Goal: Use online tool/utility: Utilize a website feature to perform a specific function

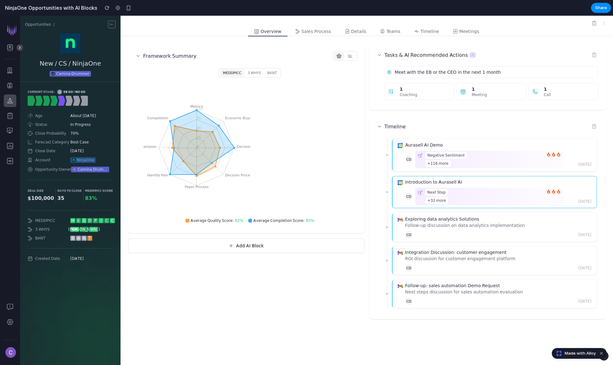
click at [410, 199] on span "CD" at bounding box center [409, 197] width 8 height 8
click at [373, 183] on div "Timeline Aurasell AI Demo CD Negative Sentiment +116 more [DATE] Introduction t…" at bounding box center [487, 217] width 236 height 204
click at [374, 182] on div "Timeline Aurasell AI Demo CD Negative Sentiment +116 more [DATE] Introduction t…" at bounding box center [487, 217] width 236 height 204
click at [590, 23] on div at bounding box center [366, 23] width 492 height 8
click at [594, 23] on icon at bounding box center [593, 23] width 5 height 5
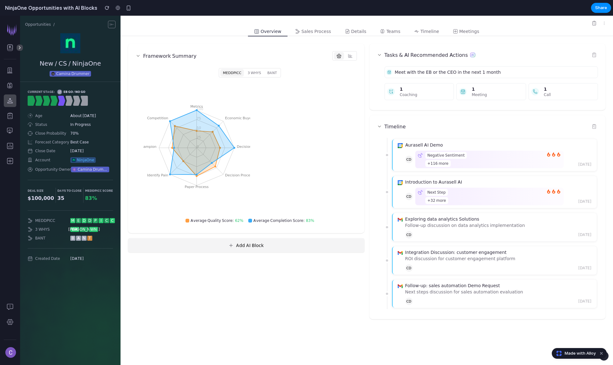
click at [257, 242] on button "Add AI Block" at bounding box center [246, 245] width 236 height 14
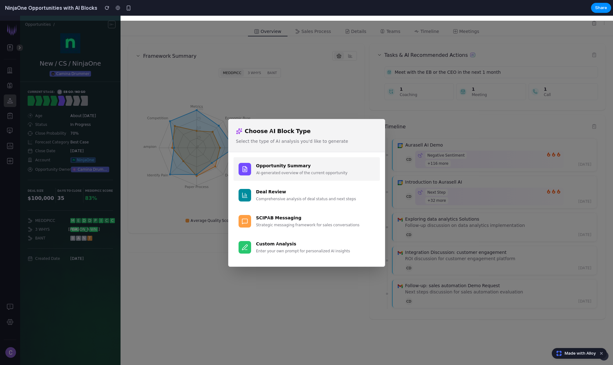
click at [307, 167] on div "Opportunity Summary" at bounding box center [315, 165] width 119 height 7
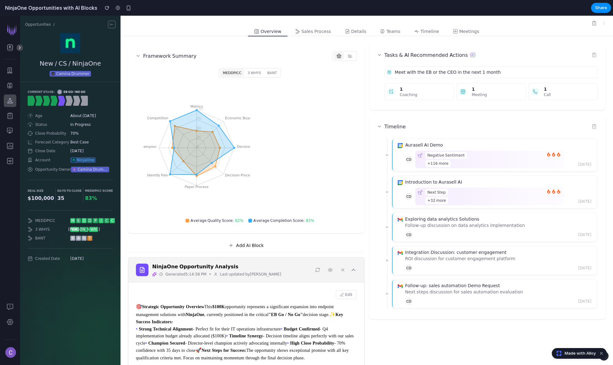
scroll to position [67, 0]
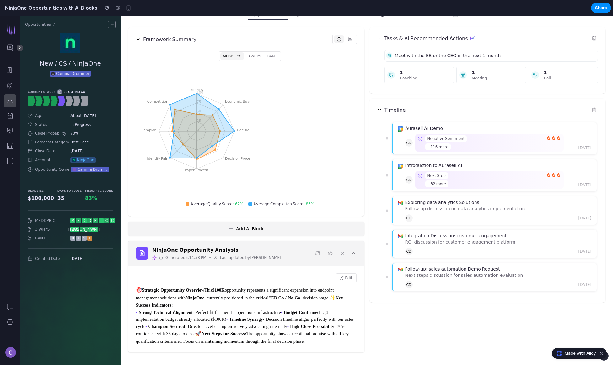
click at [288, 222] on button "Add AI Block" at bounding box center [246, 229] width 236 height 14
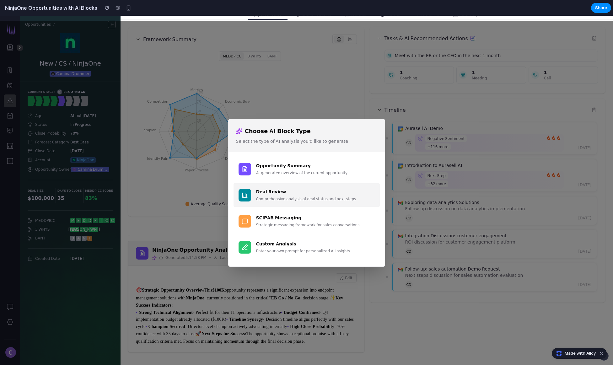
click at [291, 199] on div "Comprehensive analysis of deal status and next steps" at bounding box center [315, 199] width 119 height 6
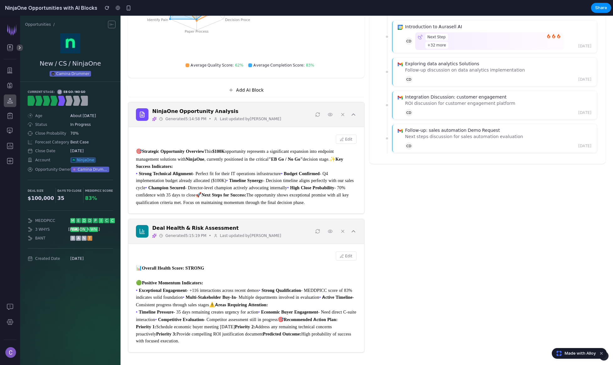
scroll to position [0, 0]
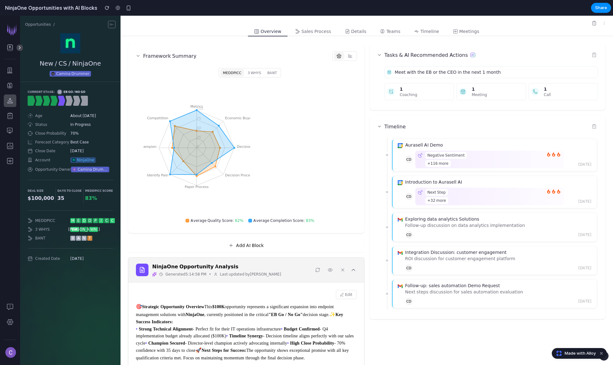
click at [273, 264] on div "NinjaOne Opportunity Analysis Generated 5:14:58 PM • Last updated by [PERSON_NA…" at bounding box center [246, 270] width 221 height 14
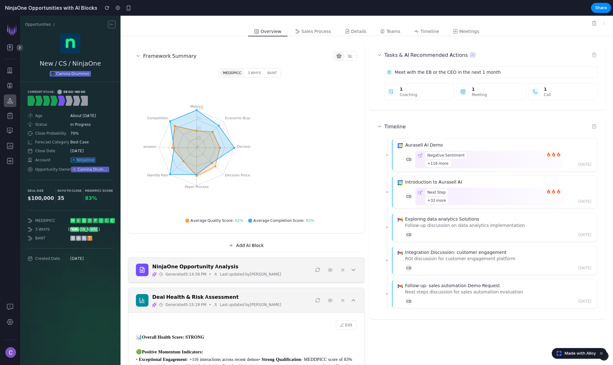
click at [279, 271] on div "NinjaOne Opportunity Analysis Generated 5:14:58 PM • Last updated by [PERSON_NA…" at bounding box center [246, 270] width 221 height 14
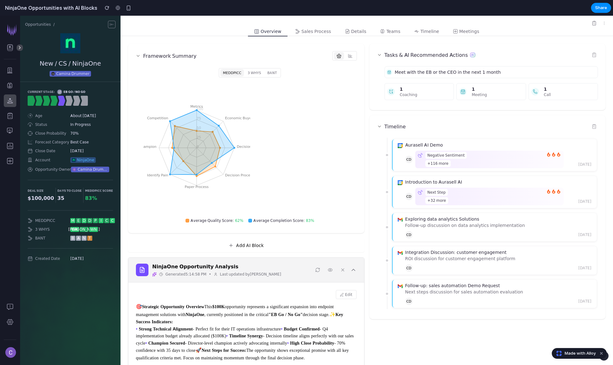
click at [279, 271] on div "NinjaOne Opportunity Analysis Generated 5:14:58 PM • Last updated by [PERSON_NA…" at bounding box center [246, 270] width 221 height 14
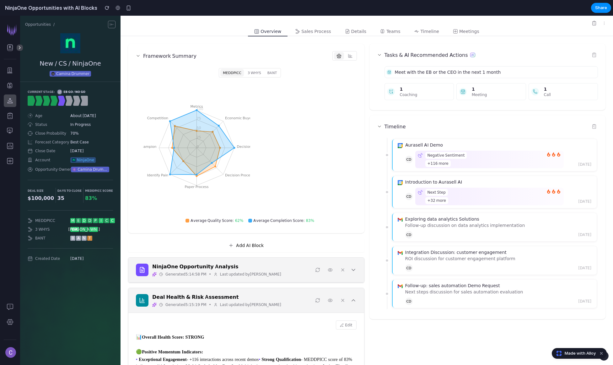
click at [274, 300] on div "Deal Health & Risk Assessment Generated 5:15:19 PM • Last updated by [PERSON_NA…" at bounding box center [246, 300] width 221 height 14
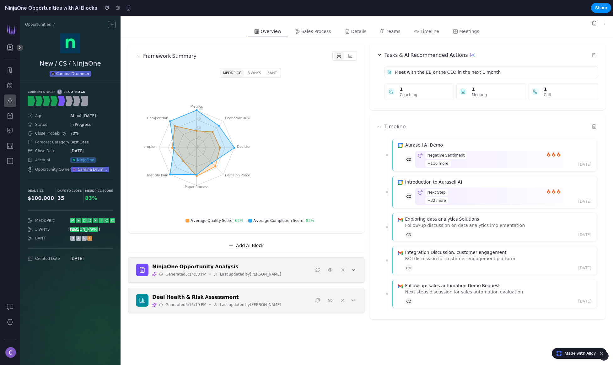
click at [274, 300] on div "Deal Health & Risk Assessment Generated 5:15:19 PM • Last updated by [PERSON_NA…" at bounding box center [246, 300] width 221 height 14
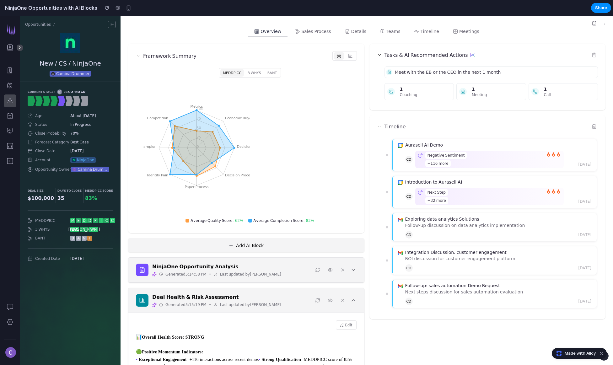
click at [276, 252] on button "Add AI Block" at bounding box center [246, 245] width 236 height 14
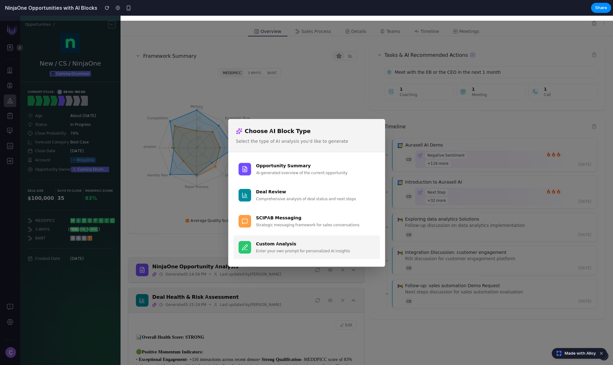
click at [286, 249] on div "Enter your own prompt for personalized AI insights" at bounding box center [315, 251] width 119 height 6
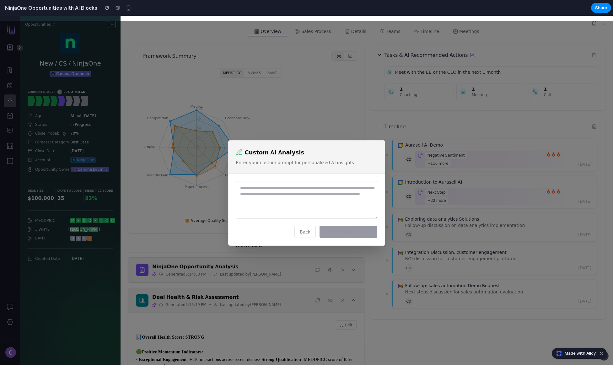
drag, startPoint x: 322, startPoint y: 189, endPoint x: 335, endPoint y: 199, distance: 16.5
click at [335, 199] on textarea at bounding box center [306, 200] width 141 height 38
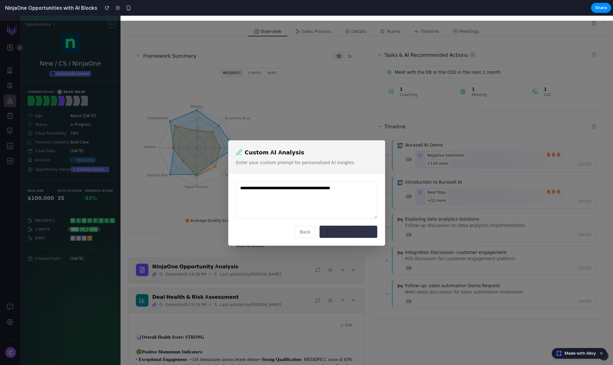
type textarea "**********"
click at [354, 234] on button "Generate Analysis" at bounding box center [348, 232] width 58 height 12
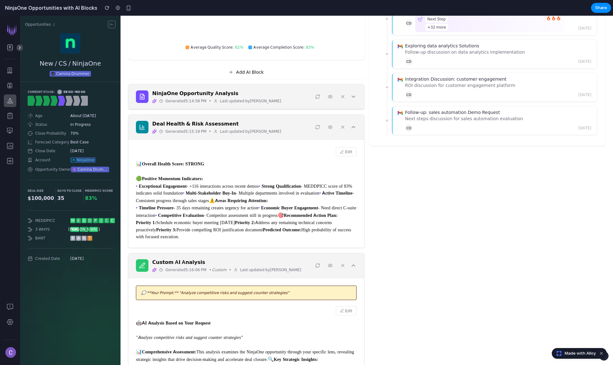
scroll to position [391, 0]
